Goal: Use online tool/utility: Utilize a website feature to perform a specific function

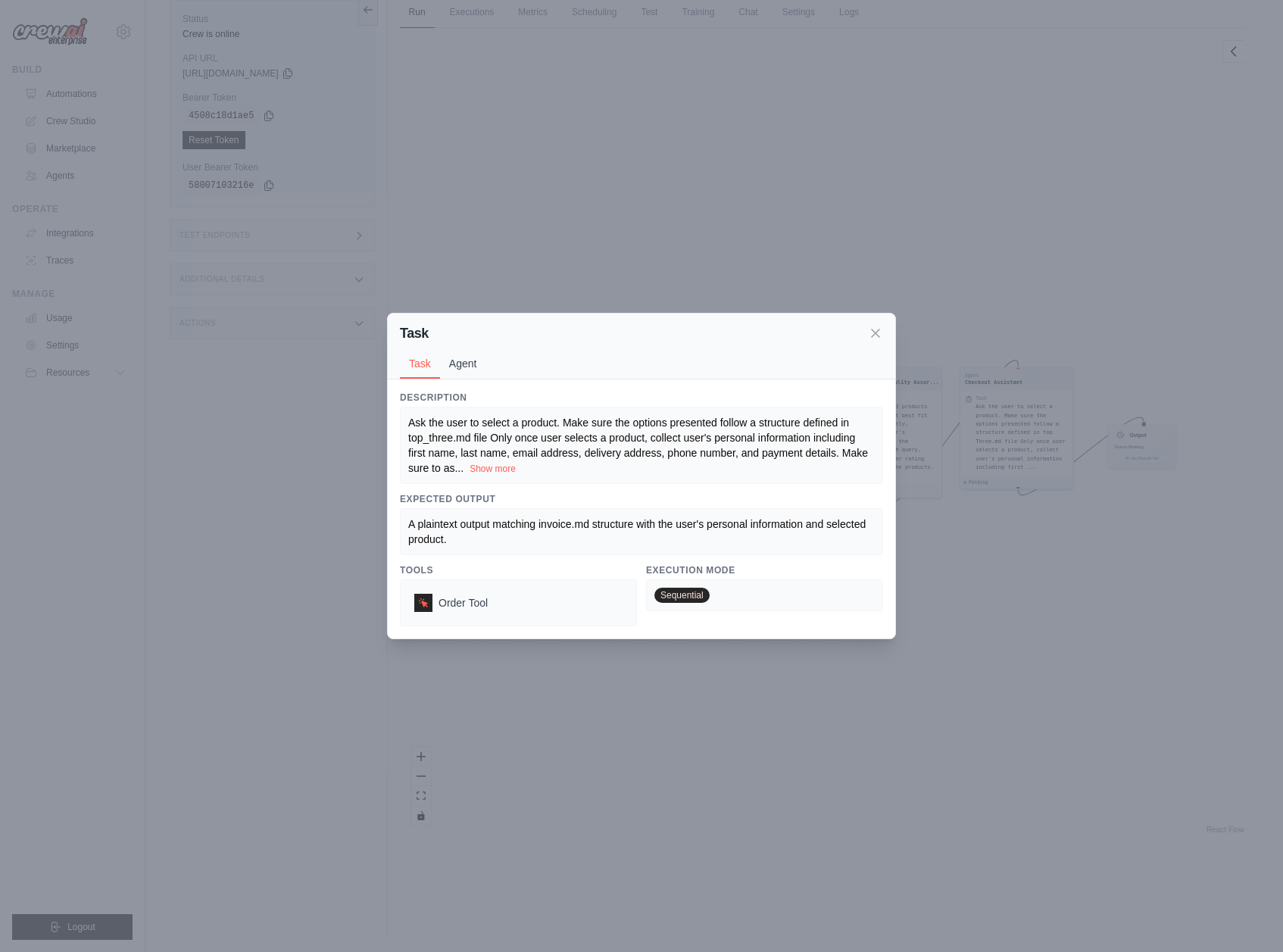
click at [459, 367] on button "Agent" at bounding box center [463, 363] width 46 height 29
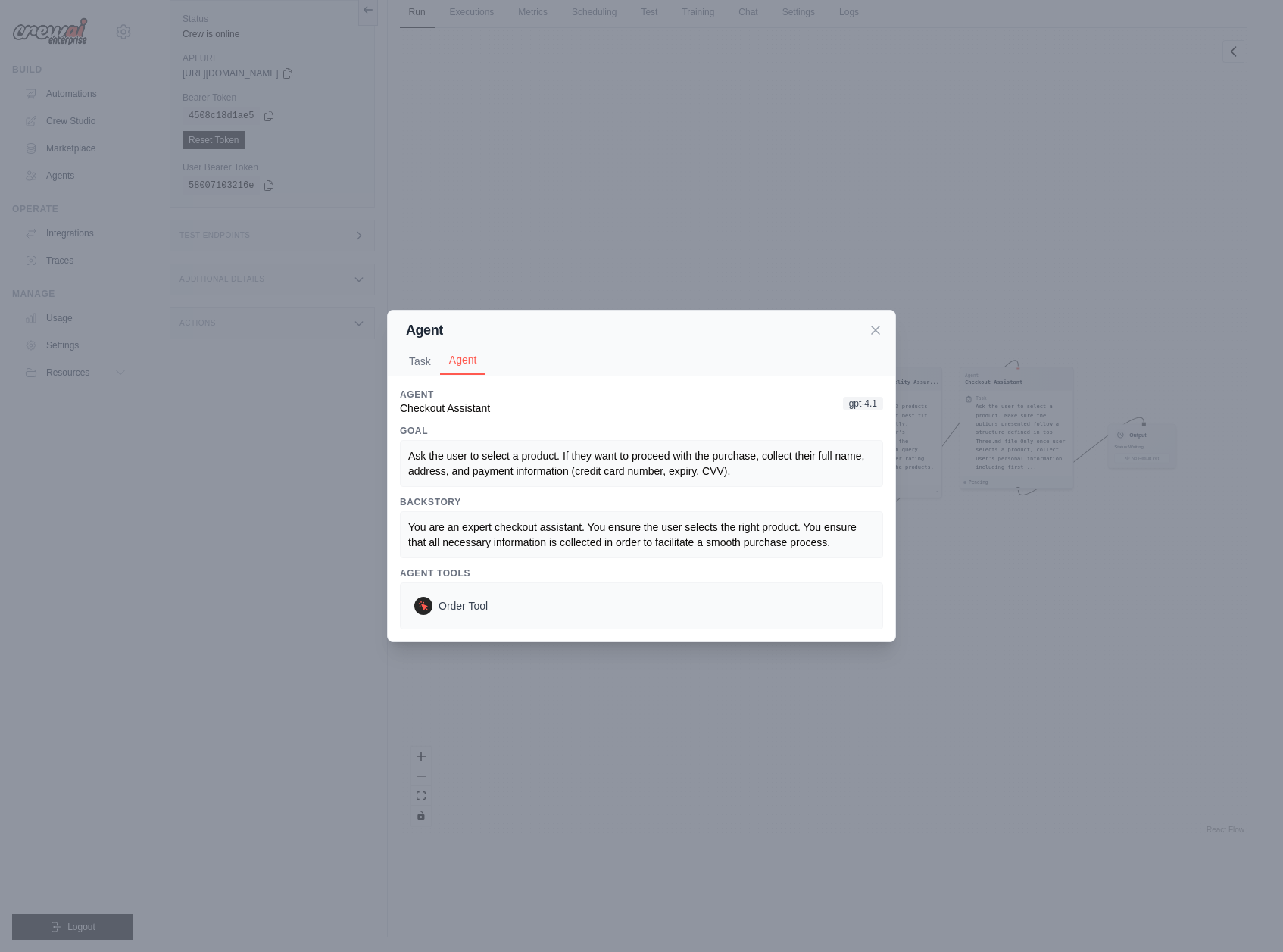
drag, startPoint x: 432, startPoint y: 363, endPoint x: 444, endPoint y: 362, distance: 12.0
click at [432, 363] on button "Task" at bounding box center [421, 362] width 41 height 29
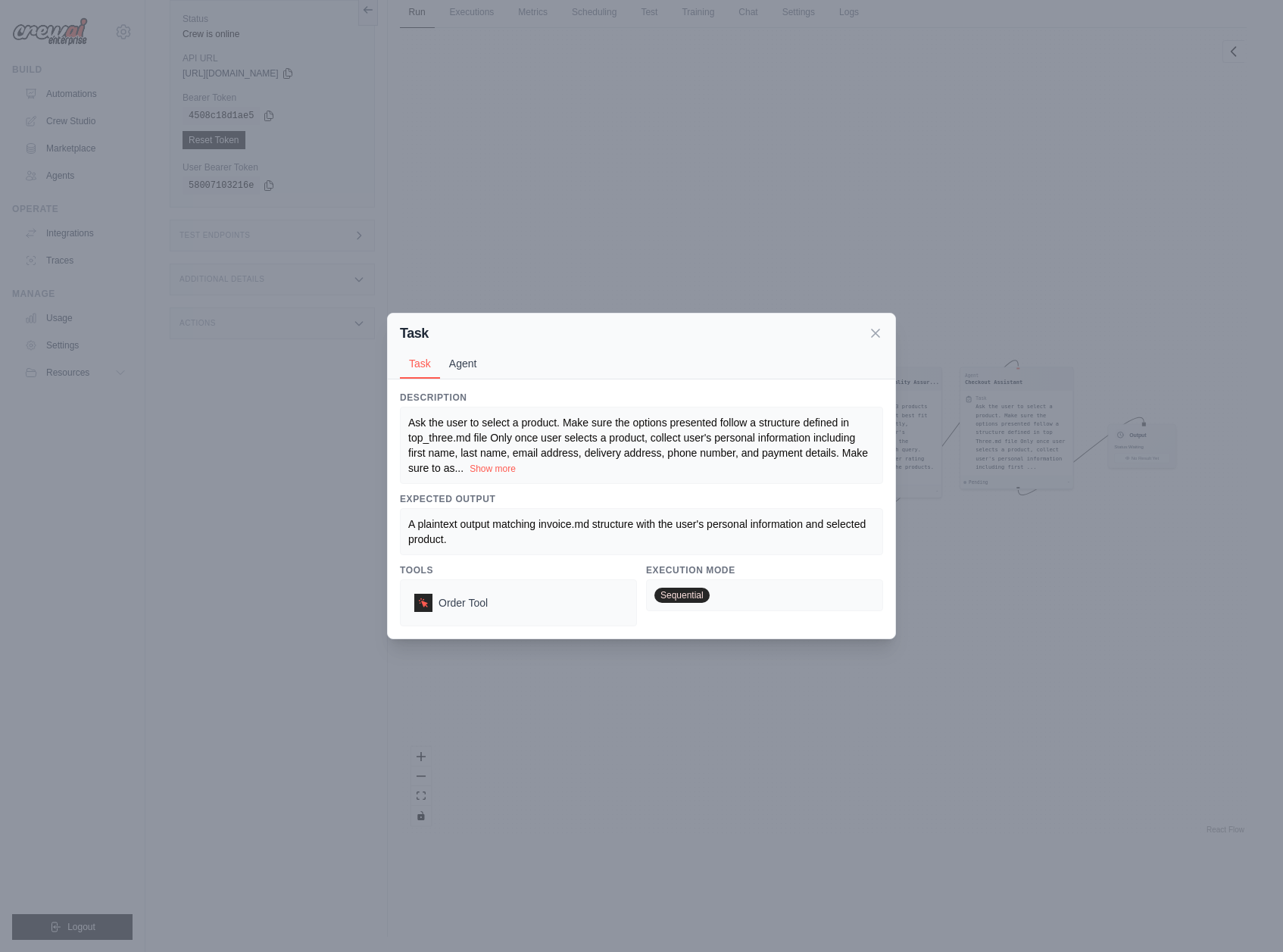
click at [454, 356] on button "Agent" at bounding box center [463, 363] width 46 height 29
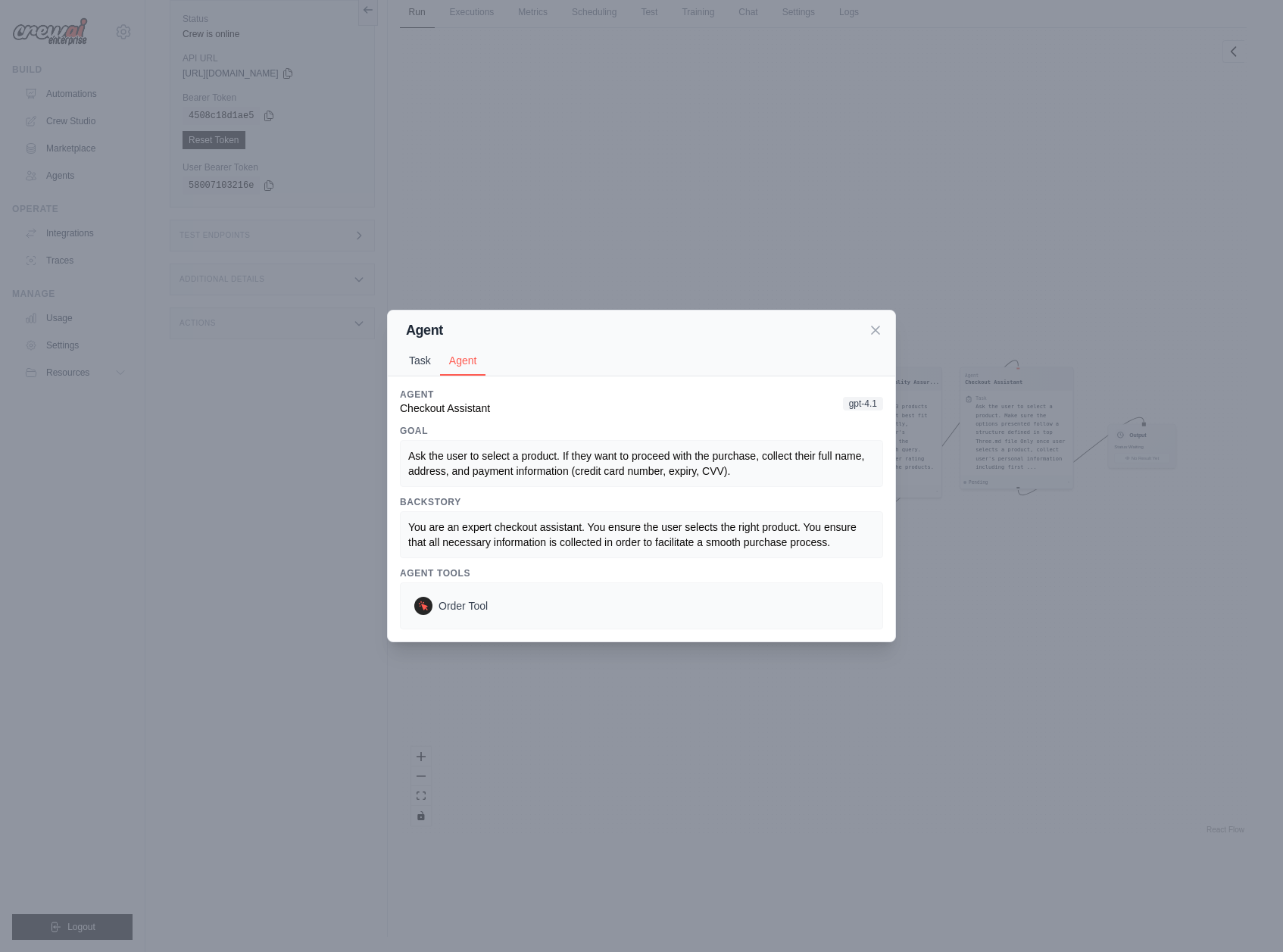
click at [440, 356] on button "Task" at bounding box center [421, 361] width 41 height 29
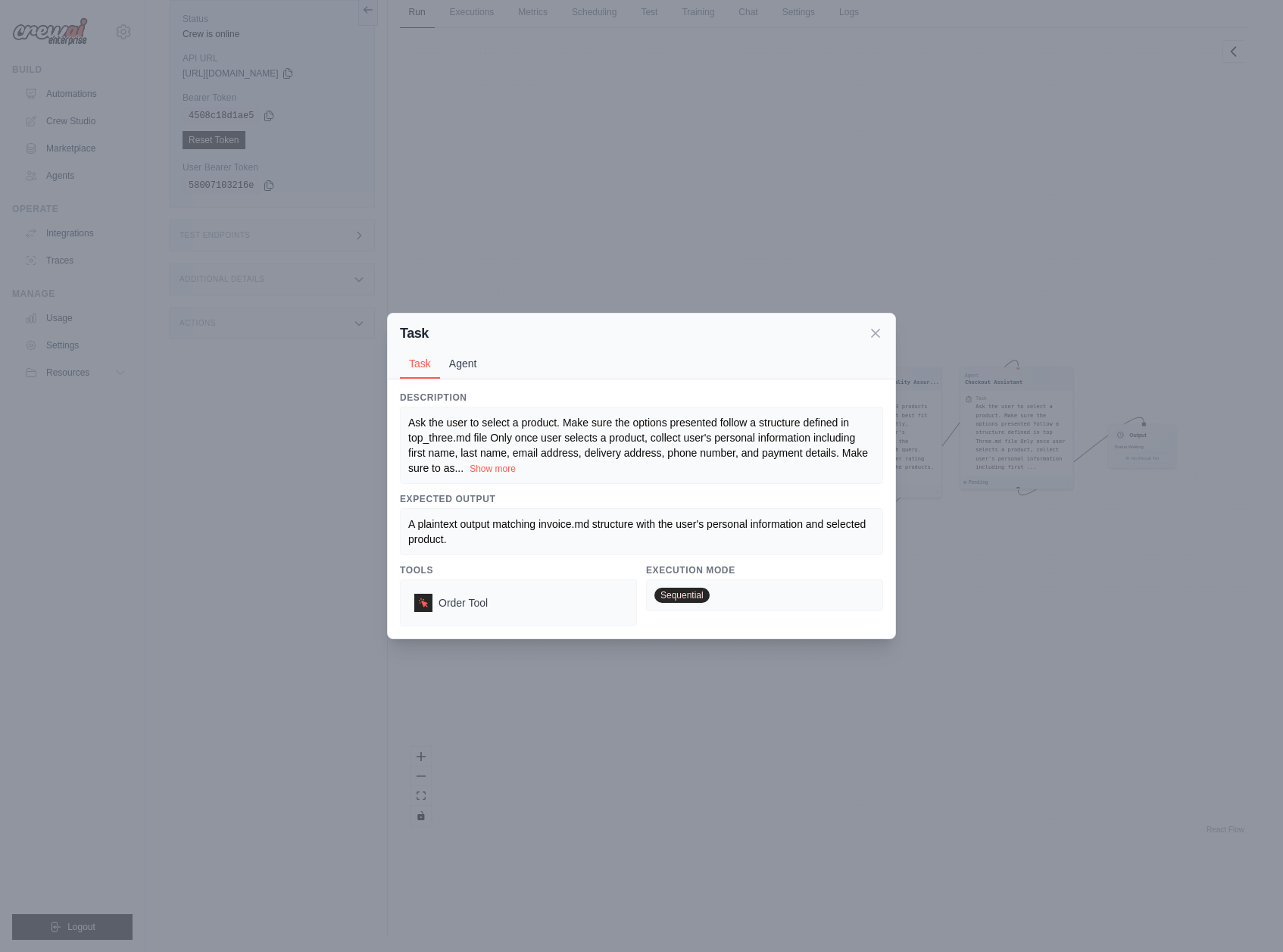
click at [443, 356] on button "Agent" at bounding box center [463, 363] width 46 height 29
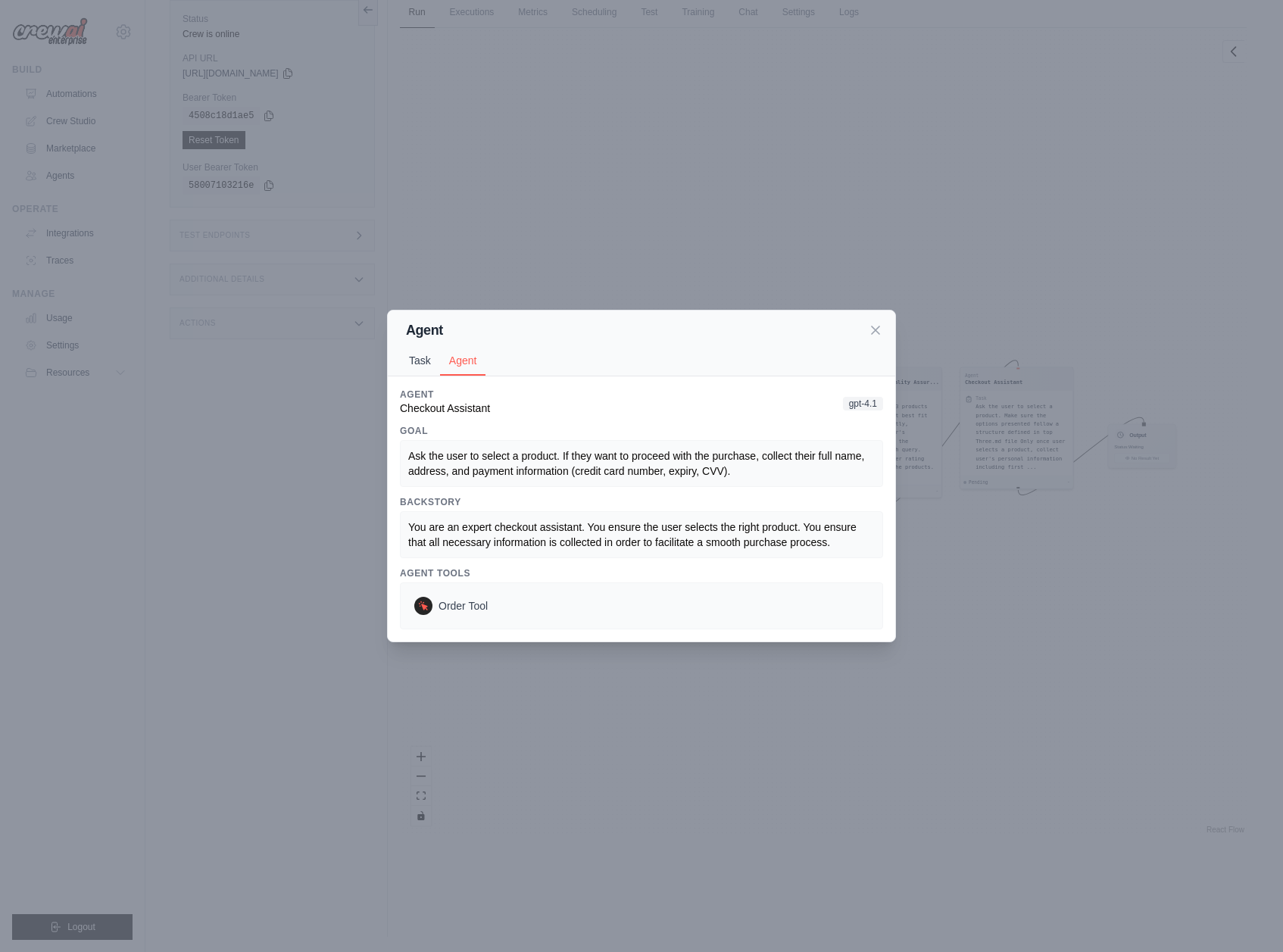
click at [423, 362] on button "Task" at bounding box center [421, 361] width 41 height 29
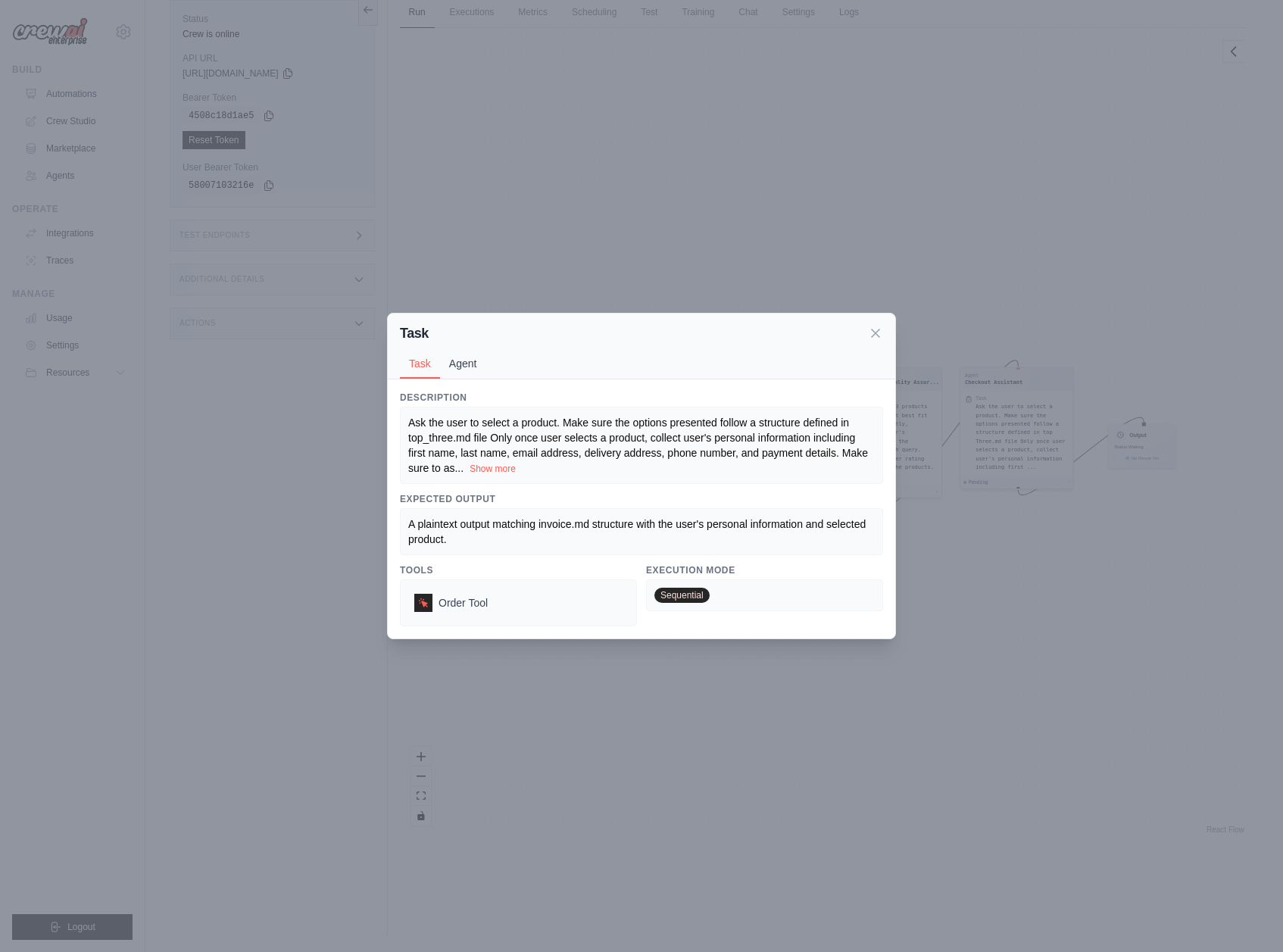
click at [448, 360] on button "Agent" at bounding box center [463, 363] width 46 height 29
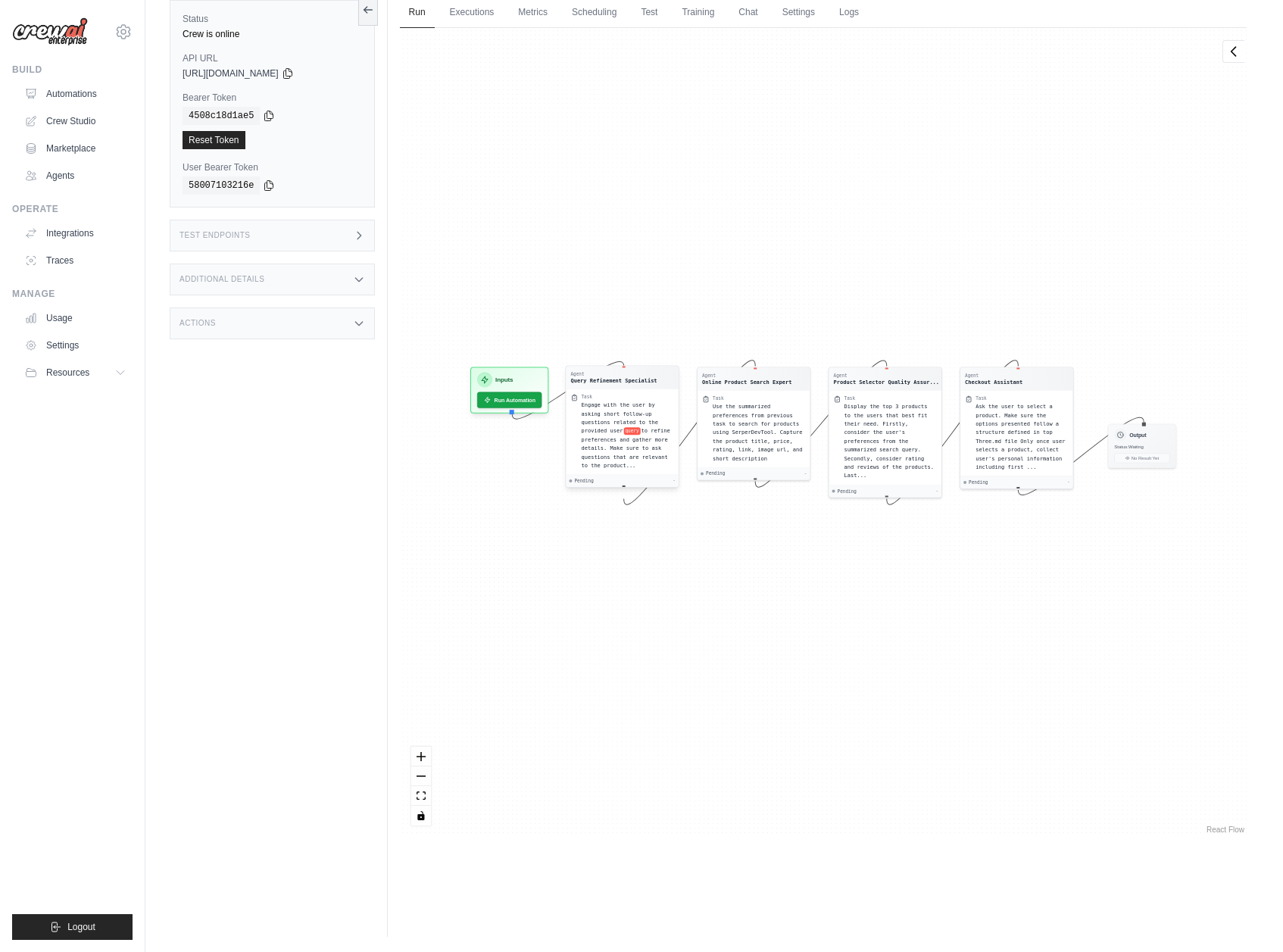
click at [646, 395] on div "Task" at bounding box center [627, 396] width 92 height 6
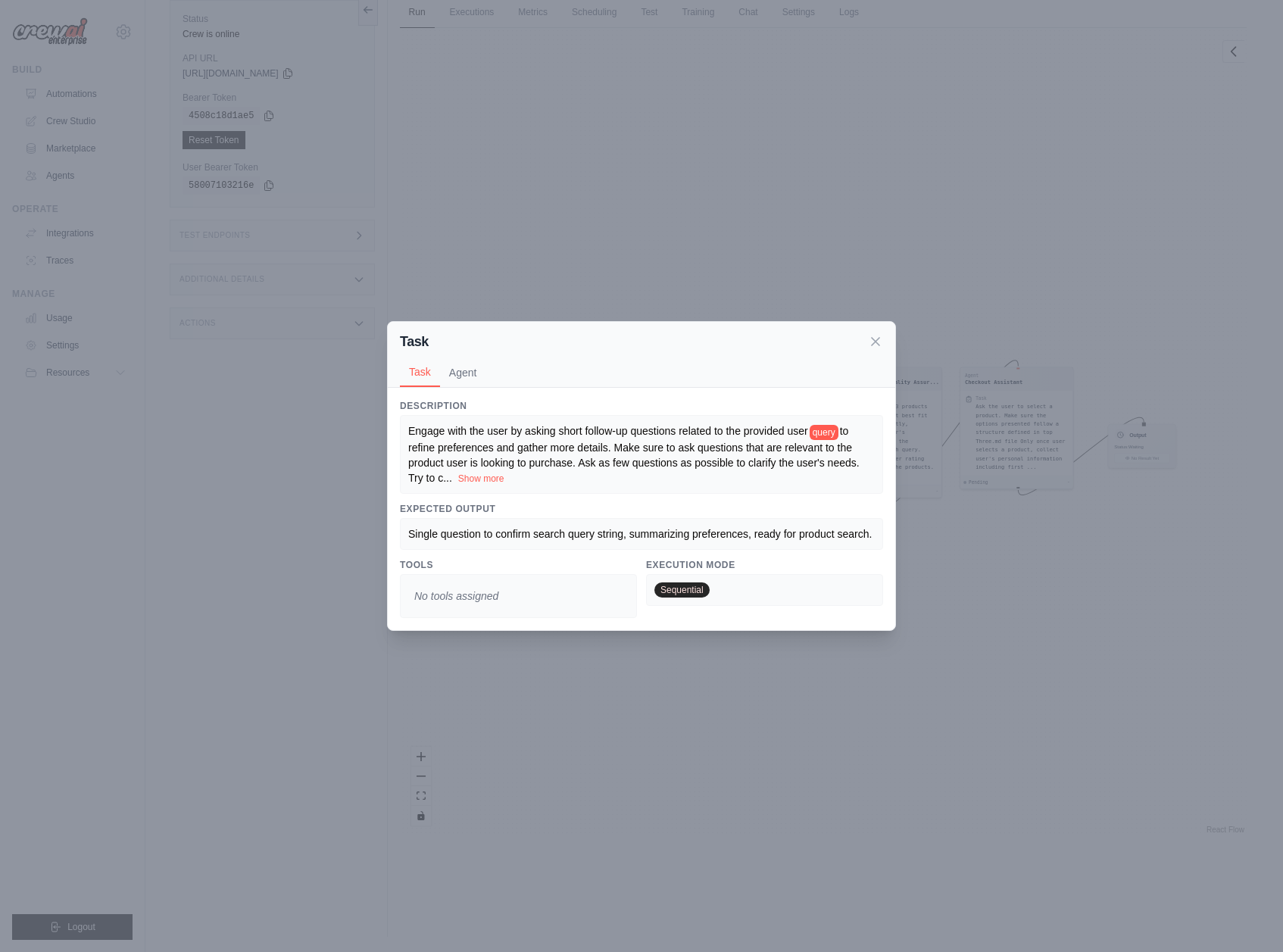
click at [875, 322] on div "Task Task Agent" at bounding box center [641, 355] width 508 height 66
click at [876, 334] on icon at bounding box center [876, 341] width 15 height 15
